Goal: Task Accomplishment & Management: Use online tool/utility

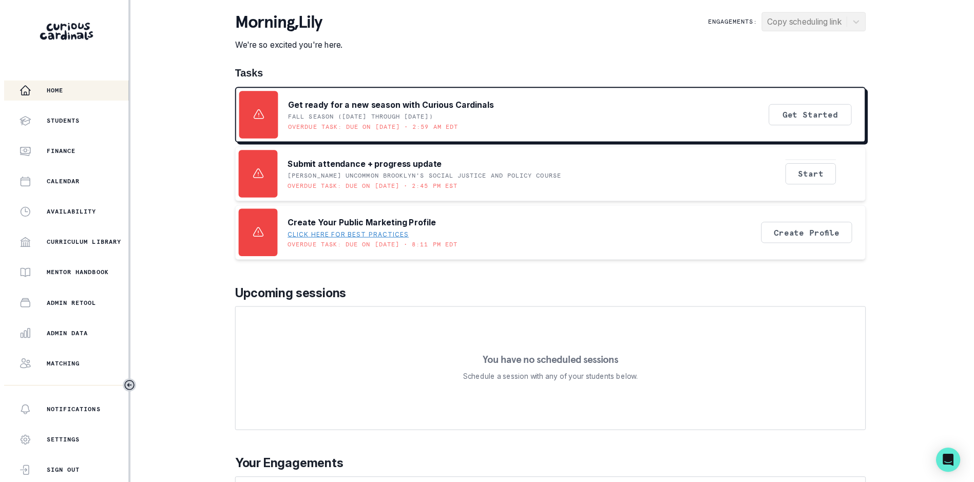
scroll to position [50, 0]
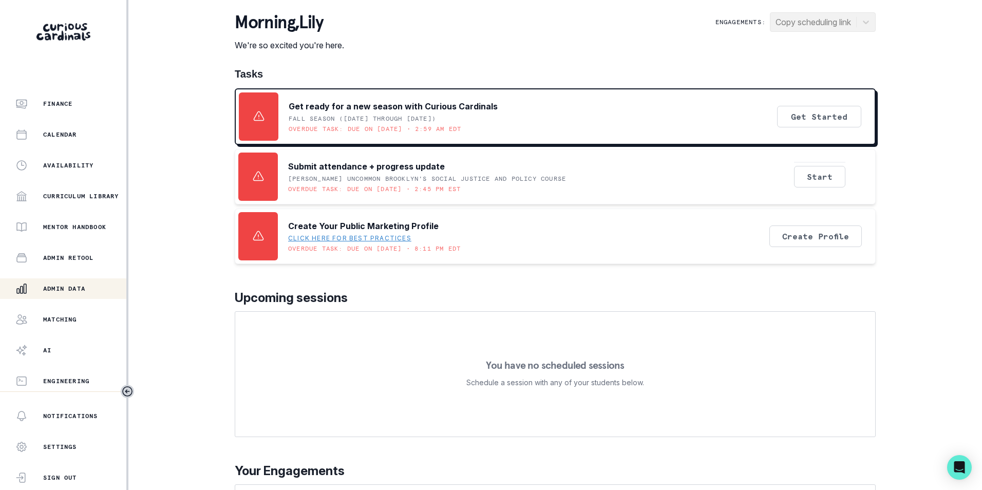
click at [76, 288] on p "Admin Data" at bounding box center [64, 288] width 42 height 8
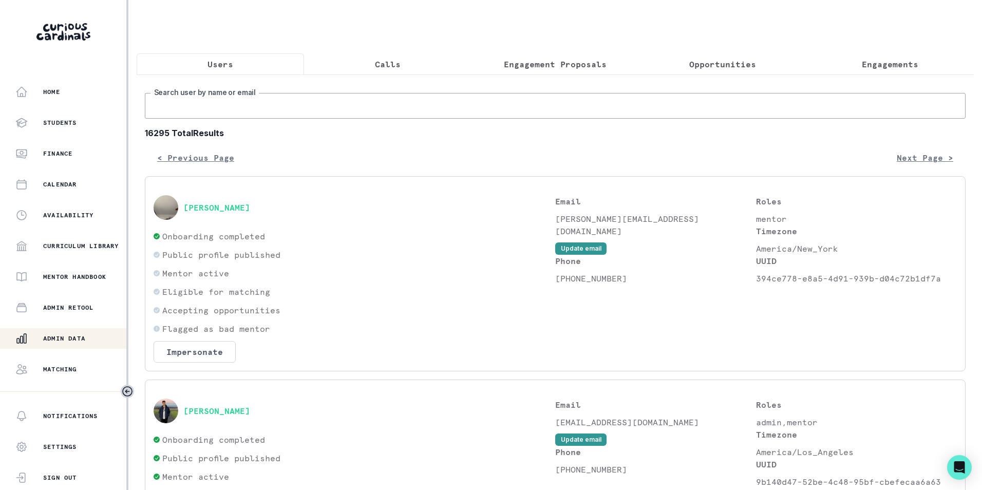
drag, startPoint x: 277, startPoint y: 103, endPoint x: 277, endPoint y: 113, distance: 10.3
click at [277, 103] on input "Search user by name or email" at bounding box center [555, 106] width 820 height 26
paste input "[EMAIL_ADDRESS][DOMAIN_NAME]"
type input "[EMAIL_ADDRESS][DOMAIN_NAME]"
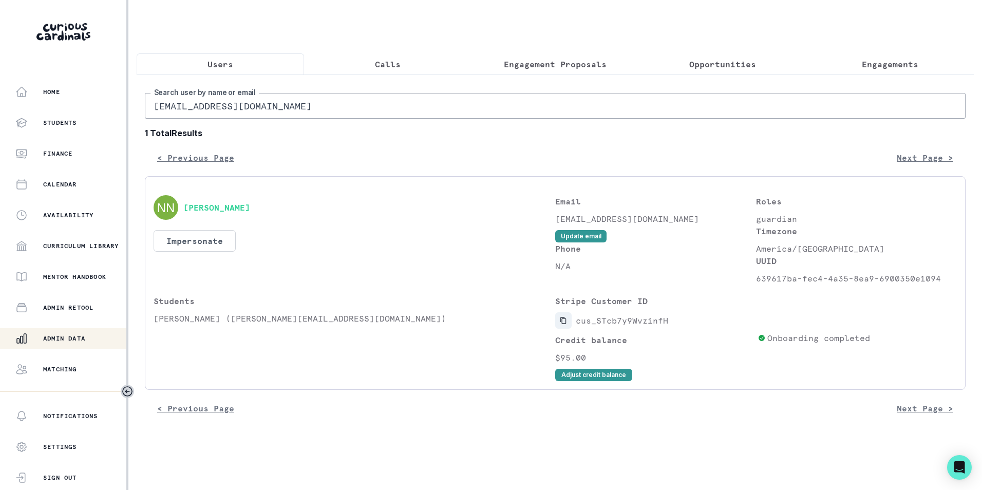
click at [564, 324] on icon "Copied to clipboard" at bounding box center [563, 320] width 6 height 7
drag, startPoint x: 154, startPoint y: 328, endPoint x: 195, endPoint y: 330, distance: 41.1
click at [195, 324] on p "[PERSON_NAME] ([PERSON_NAME][EMAIL_ADDRESS][DOMAIN_NAME])" at bounding box center [354, 318] width 401 height 12
copy p "[PERSON_NAME]"
click at [322, 279] on div "[PERSON_NAME] Impersonate Confirmation Are you sure? Impersonating means that w…" at bounding box center [354, 239] width 401 height 89
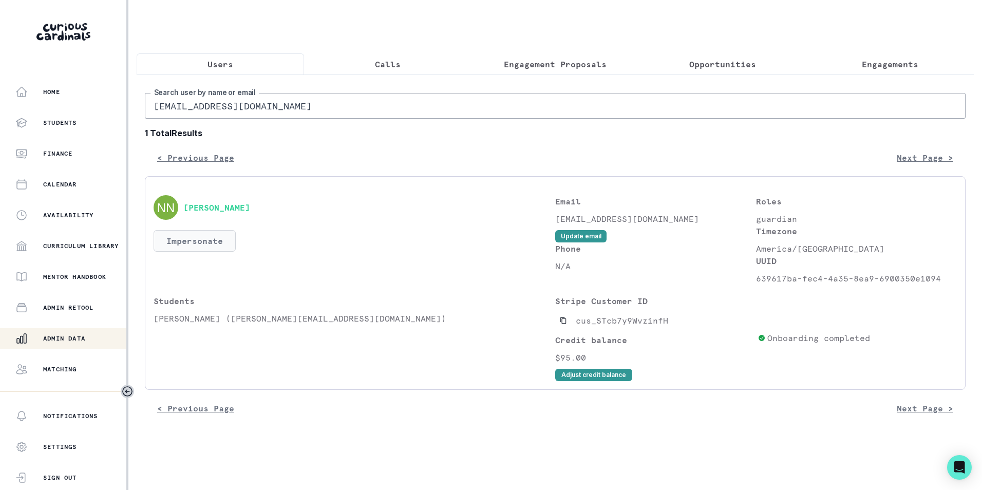
click at [221, 252] on button "Impersonate" at bounding box center [195, 241] width 82 height 22
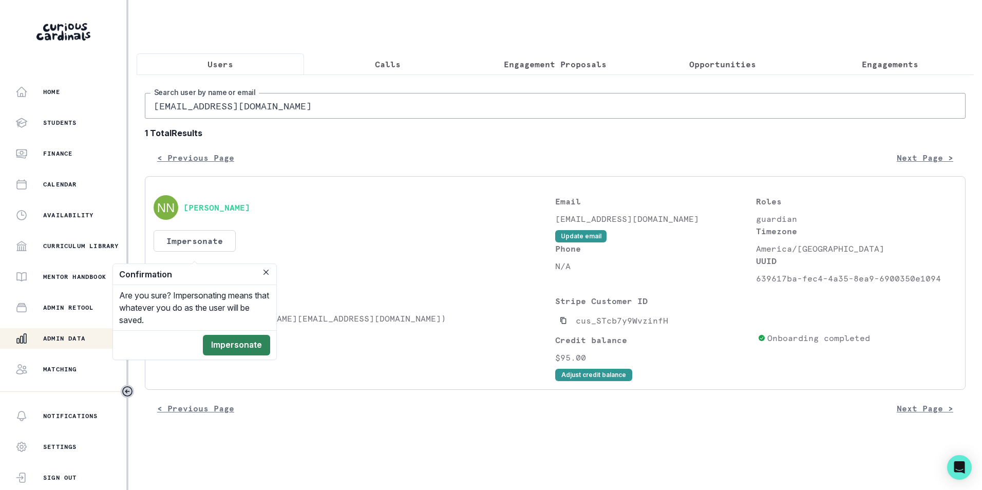
click at [226, 345] on button "Impersonate" at bounding box center [236, 345] width 67 height 21
